Goal: Information Seeking & Learning: Check status

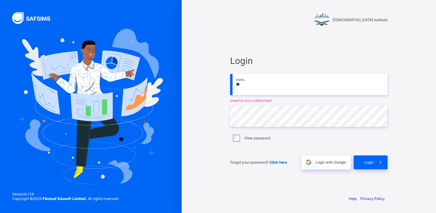
type input "**********"
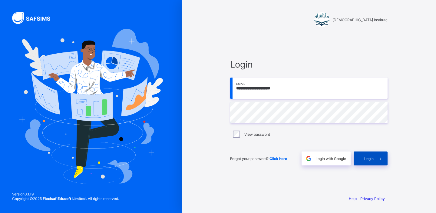
click at [367, 158] on span "Login" at bounding box center [369, 158] width 9 height 5
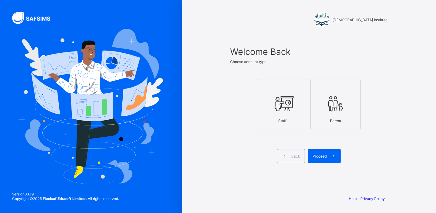
click at [286, 119] on div "Staff" at bounding box center [283, 120] width 44 height 11
click at [328, 158] on span at bounding box center [334, 156] width 14 height 14
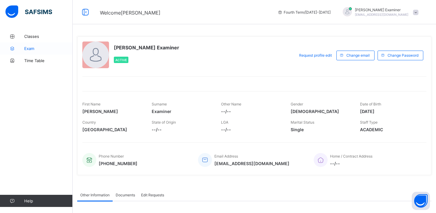
click at [26, 48] on span "Exam" at bounding box center [48, 48] width 48 height 5
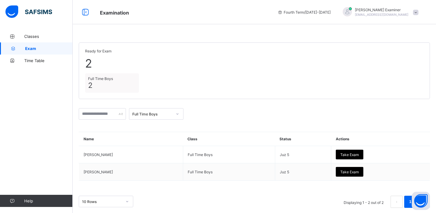
scroll to position [6, 0]
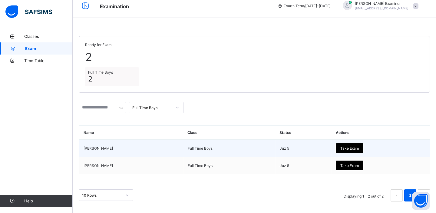
click at [356, 146] on span "Take Exam" at bounding box center [350, 148] width 18 height 5
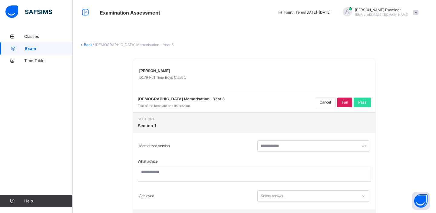
click at [89, 45] on link "Back" at bounding box center [88, 44] width 9 height 5
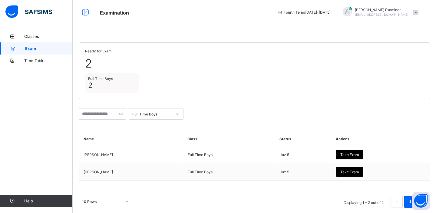
scroll to position [6, 0]
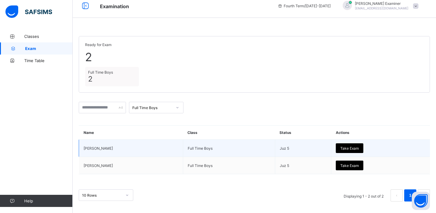
click at [353, 146] on span "Take Exam" at bounding box center [350, 148] width 18 height 5
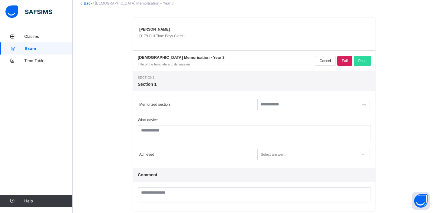
scroll to position [41, 0]
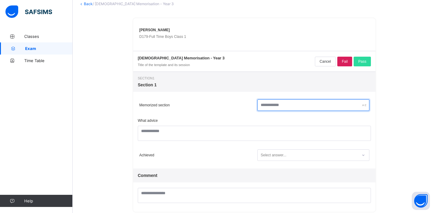
click at [295, 105] on input "text" at bounding box center [314, 105] width 112 height 12
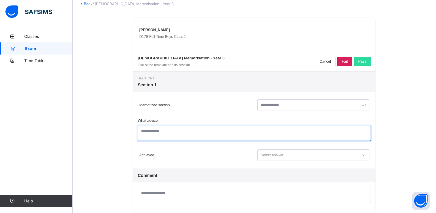
click at [280, 135] on textarea at bounding box center [254, 133] width 233 height 15
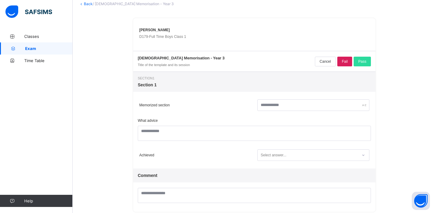
click at [280, 156] on div "Select answer..." at bounding box center [274, 155] width 26 height 12
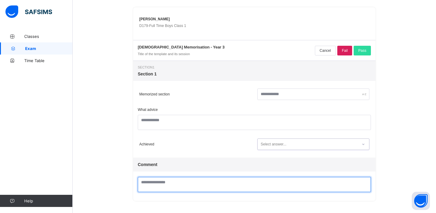
click at [260, 177] on textarea at bounding box center [254, 184] width 233 height 15
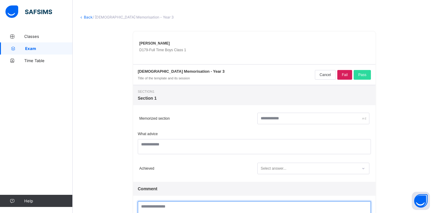
scroll to position [0, 0]
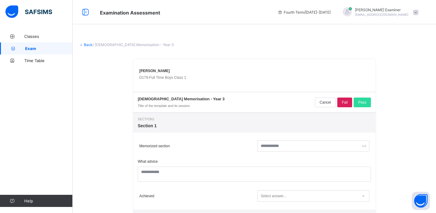
click at [88, 44] on link "Back" at bounding box center [88, 44] width 9 height 5
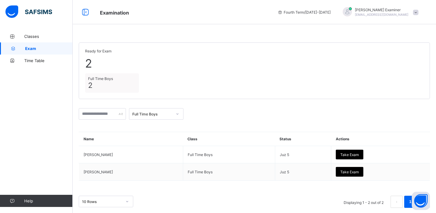
click at [168, 115] on div "Full Time Boys" at bounding box center [152, 114] width 40 height 5
click at [387, 15] on span "bankiakid@gmail.com" at bounding box center [382, 15] width 54 height 4
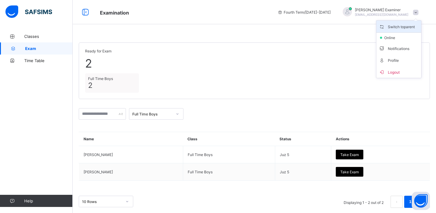
click at [401, 28] on span "Switch to parent" at bounding box center [399, 26] width 40 height 7
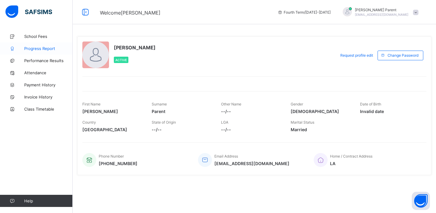
click at [42, 48] on span "Progress Report" at bounding box center [48, 48] width 48 height 5
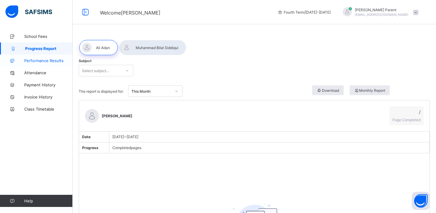
click at [44, 59] on span "Performance Results" at bounding box center [48, 60] width 48 height 5
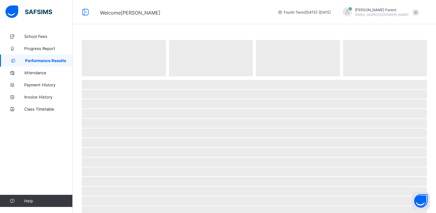
select select "****"
select select "*"
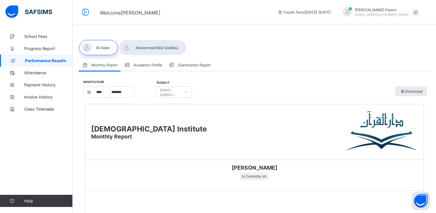
click at [190, 65] on span "Examination Report" at bounding box center [194, 65] width 33 height 5
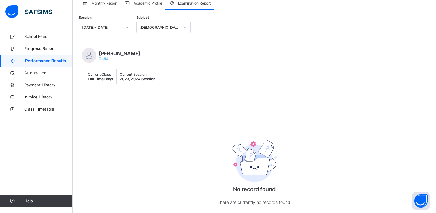
scroll to position [60, 0]
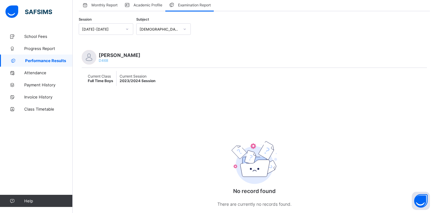
click at [155, 29] on div "Quran Reading" at bounding box center [160, 29] width 40 height 5
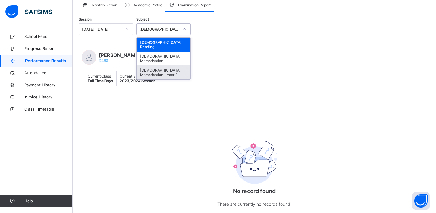
click at [158, 65] on div "Quran Memorisation - Year 3" at bounding box center [164, 72] width 54 height 14
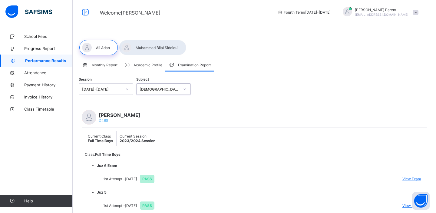
scroll to position [24, 0]
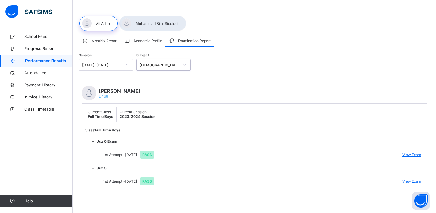
click at [409, 153] on span "View Exam" at bounding box center [412, 154] width 18 height 5
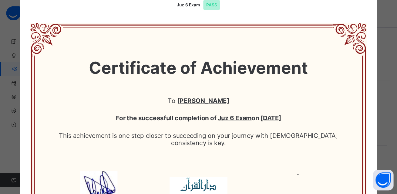
scroll to position [36, 0]
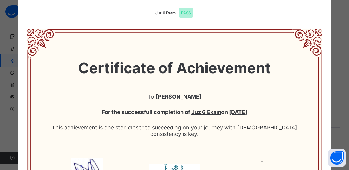
click at [332, 28] on div "× Ali Adan D468 Juz 6 Exam PASS Certificate of Achievement To Ali Adan For the …" at bounding box center [174, 85] width 349 height 170
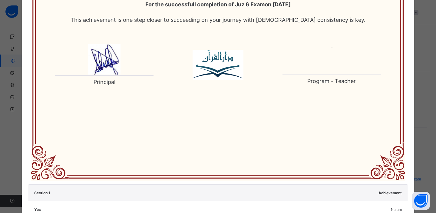
scroll to position [234, 0]
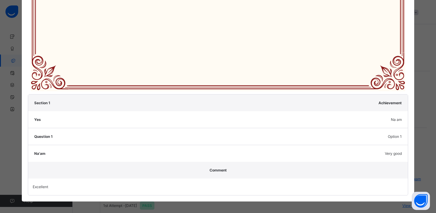
click at [17, 151] on div "× Ali Adan D468 Juz 6 Exam PASS Certificate of Achievement To Ali Adan For the …" at bounding box center [218, 106] width 436 height 213
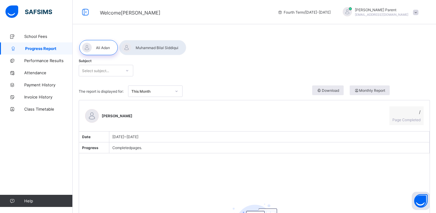
scroll to position [72, 0]
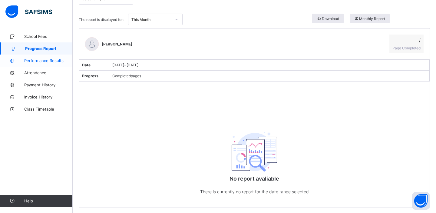
click at [38, 61] on span "Performance Results" at bounding box center [48, 60] width 48 height 5
select select "****"
select select "*"
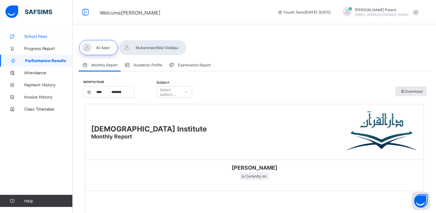
click at [39, 37] on span "School Fees" at bounding box center [48, 36] width 48 height 5
